Goal: Find specific page/section

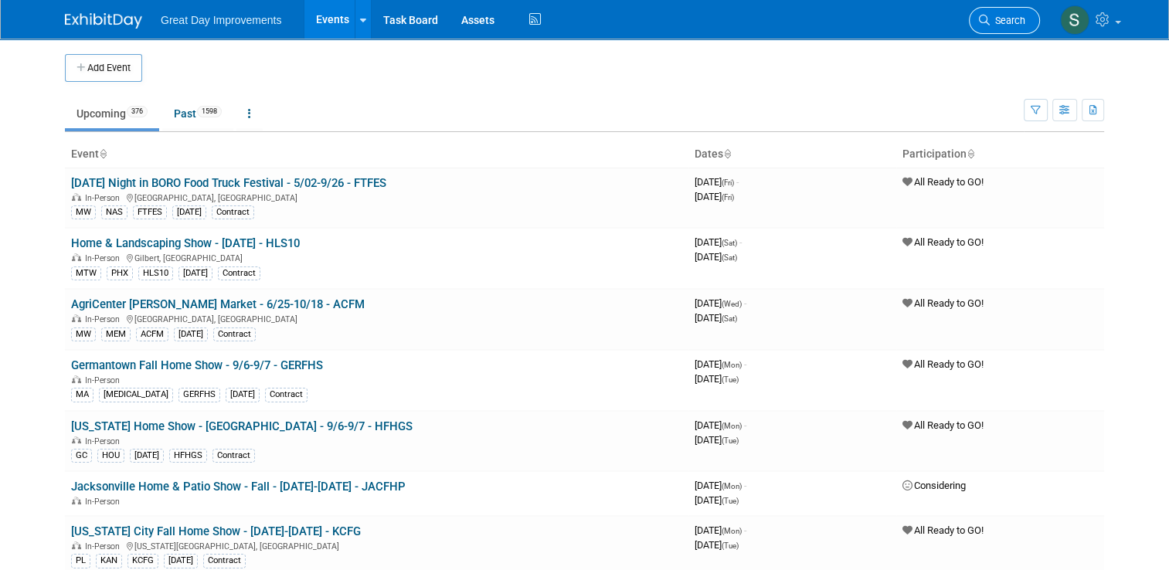
click at [1002, 17] on span "Search" at bounding box center [1007, 21] width 36 height 12
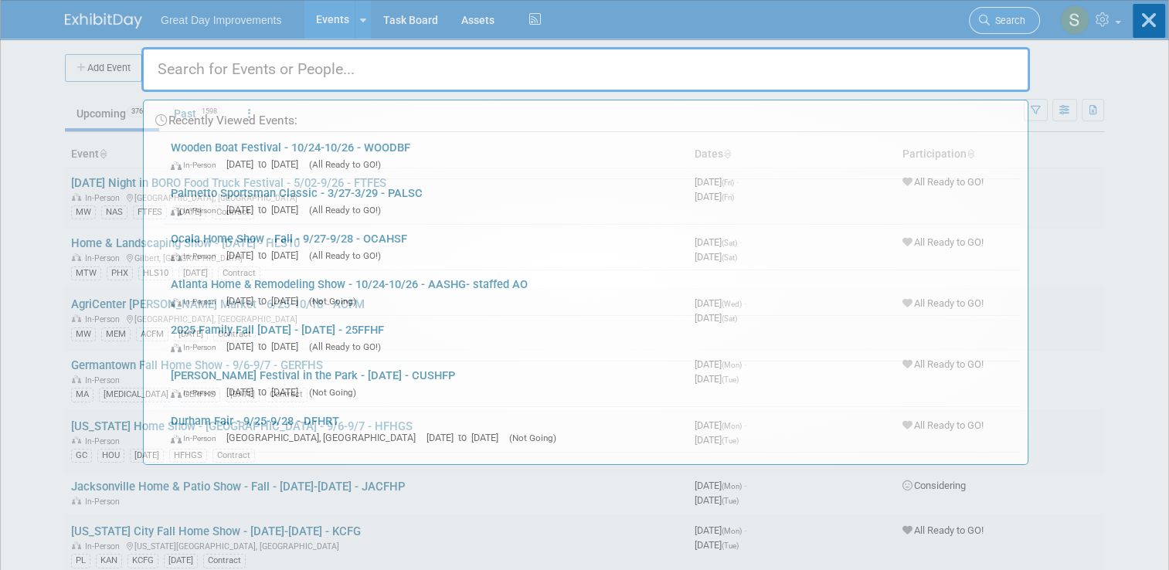
type input "["
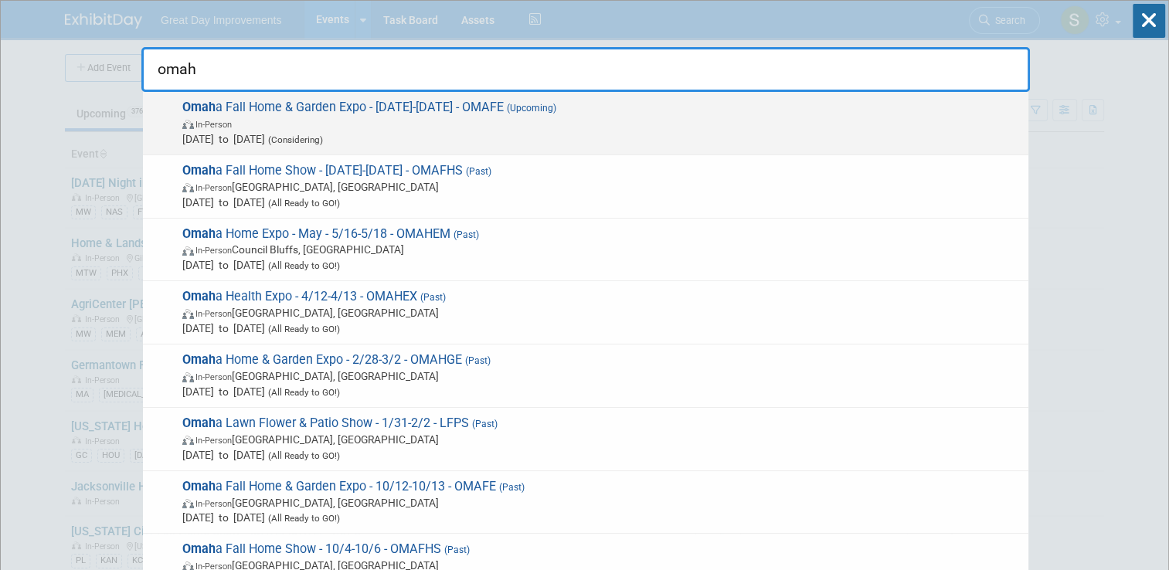
type input "omah"
click at [633, 122] on span "In-Person" at bounding box center [601, 123] width 838 height 15
